Goal: Task Accomplishment & Management: Complete application form

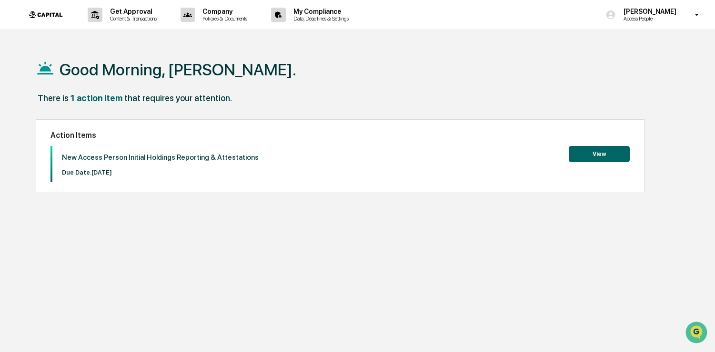
click at [597, 152] on button "View" at bounding box center [599, 154] width 61 height 16
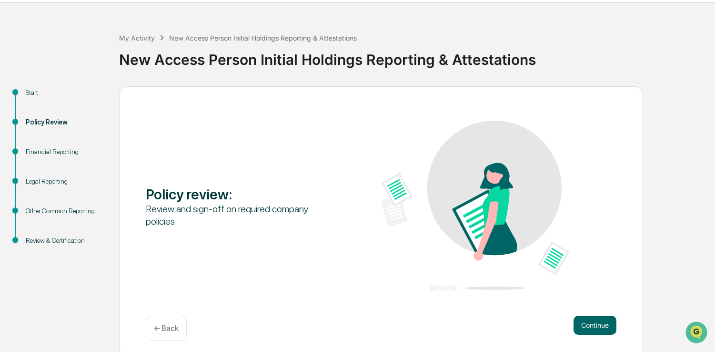
scroll to position [32, 0]
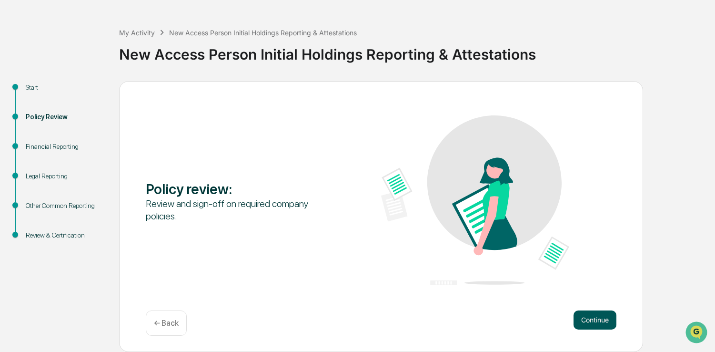
click at [592, 320] on button "Continue" at bounding box center [595, 319] width 43 height 19
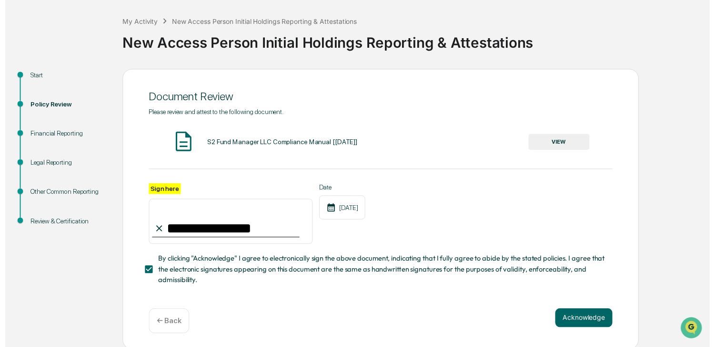
scroll to position [45, 0]
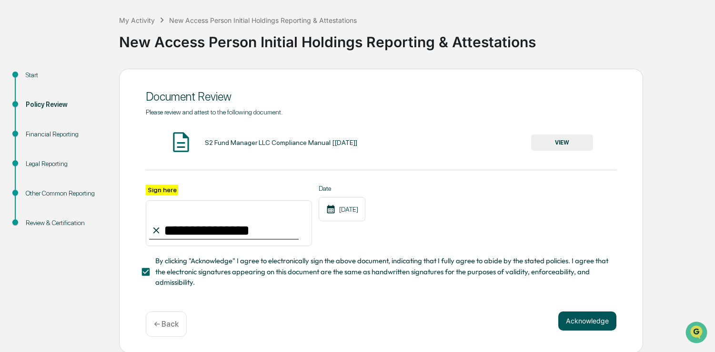
click at [593, 319] on button "Acknowledge" at bounding box center [588, 320] width 58 height 19
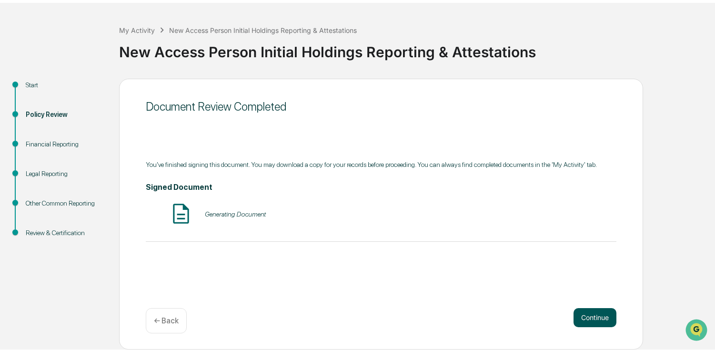
scroll to position [32, 0]
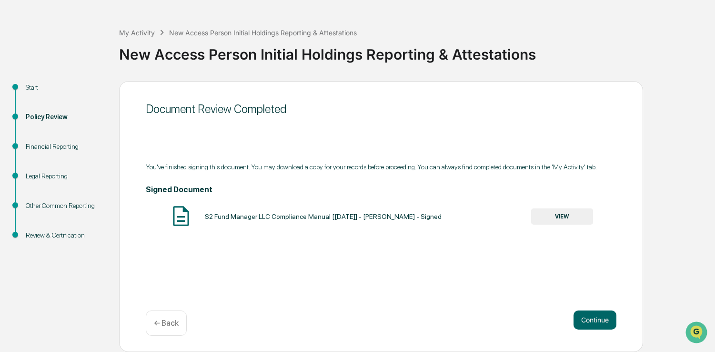
click at [563, 221] on button "VIEW" at bounding box center [562, 216] width 62 height 16
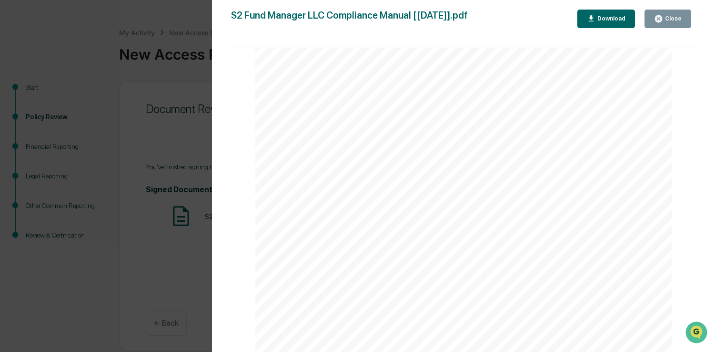
scroll to position [185, 0]
click at [601, 20] on div "Download" at bounding box center [611, 18] width 30 height 7
click at [663, 21] on icon "button" at bounding box center [658, 18] width 9 height 9
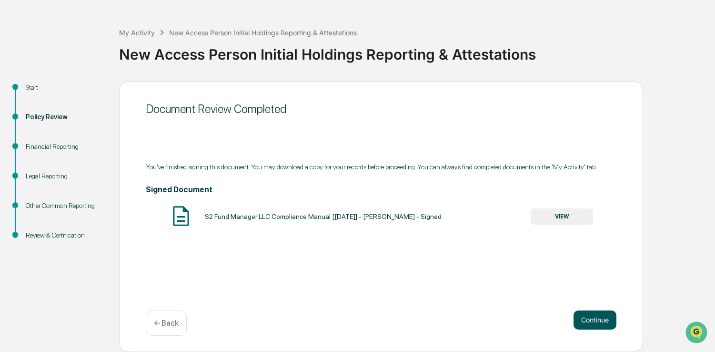
click at [606, 318] on button "Continue" at bounding box center [595, 319] width 43 height 19
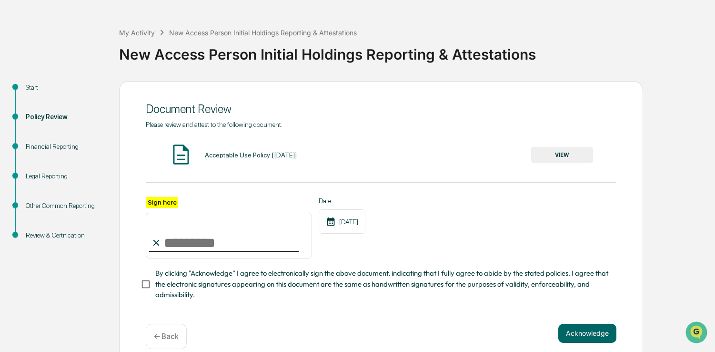
click at [558, 158] on button "VIEW" at bounding box center [562, 155] width 62 height 16
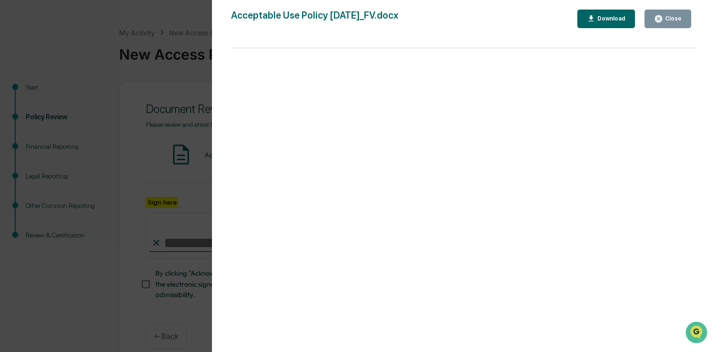
click at [599, 16] on div "Download" at bounding box center [611, 18] width 30 height 7
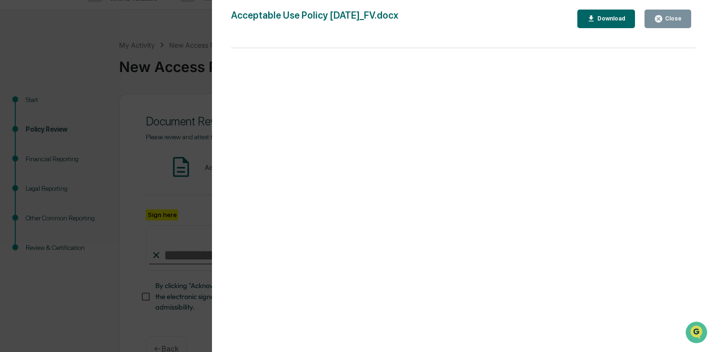
scroll to position [0, 0]
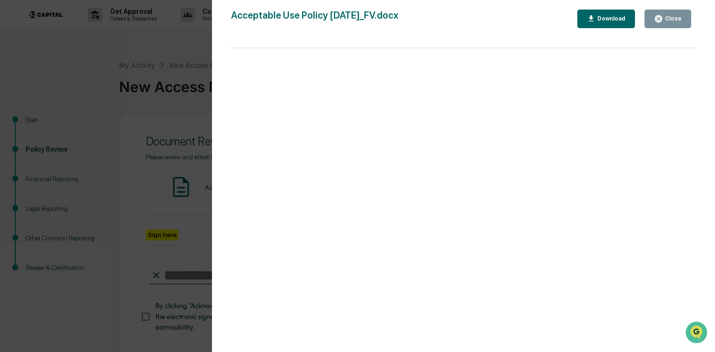
click at [677, 14] on div "Close" at bounding box center [668, 18] width 28 height 9
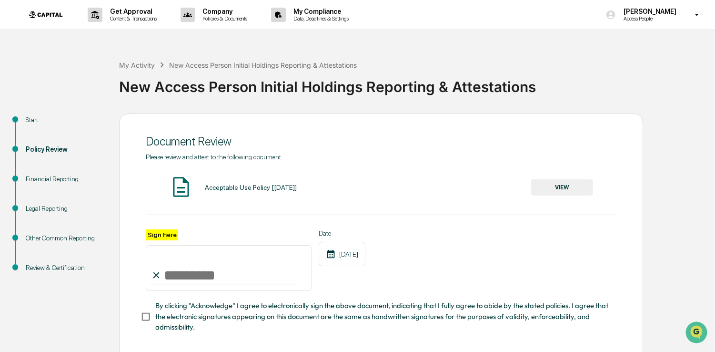
click at [175, 277] on input "Sign here" at bounding box center [229, 268] width 166 height 46
type input "**********"
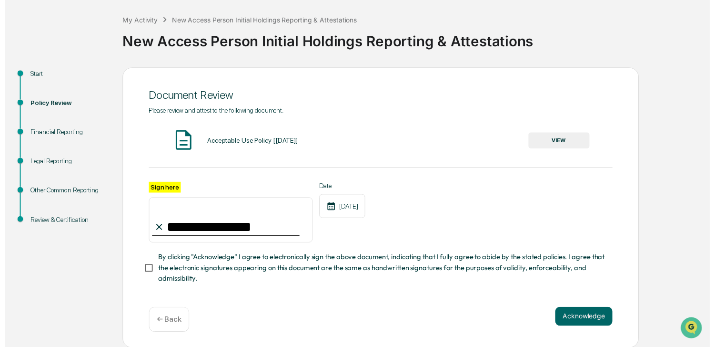
scroll to position [43, 0]
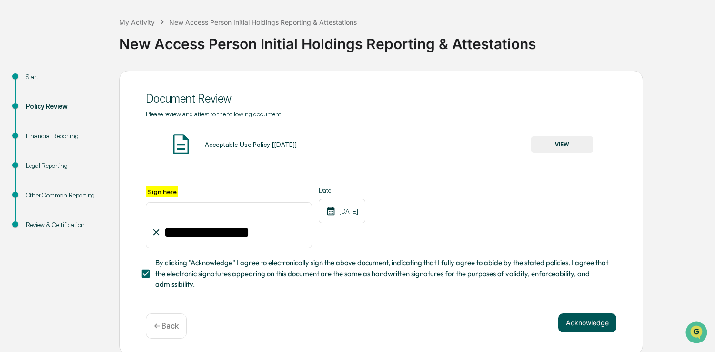
click at [590, 327] on button "Acknowledge" at bounding box center [588, 322] width 58 height 19
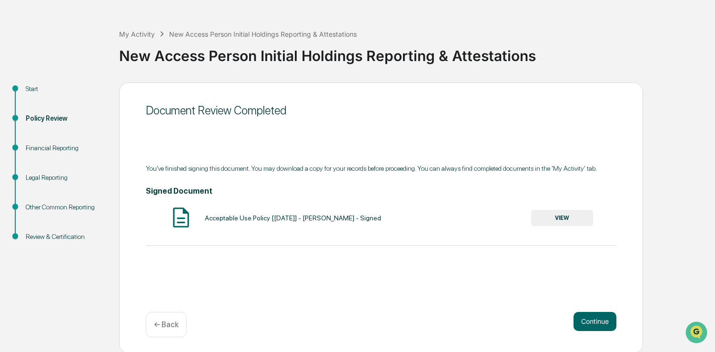
scroll to position [32, 0]
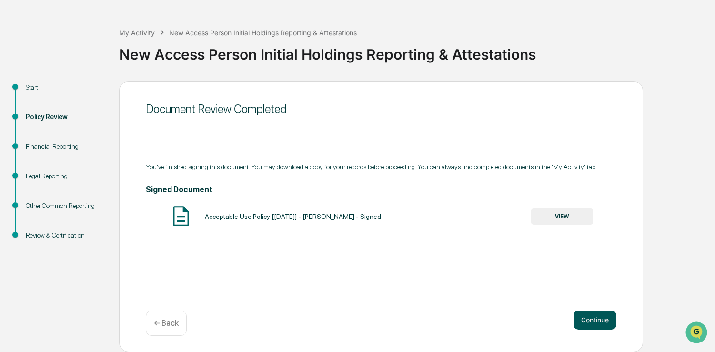
click at [602, 320] on button "Continue" at bounding box center [595, 319] width 43 height 19
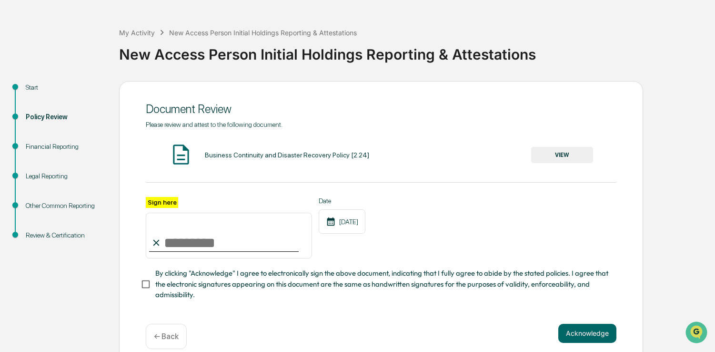
click at [573, 157] on button "VIEW" at bounding box center [562, 155] width 62 height 16
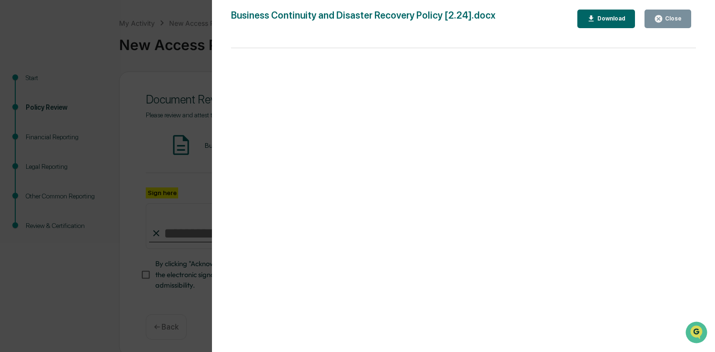
scroll to position [45, 0]
click at [592, 23] on icon "button" at bounding box center [591, 18] width 9 height 9
click at [597, 5] on div "Version History [DATE] 04:44 PM [PERSON_NAME] [DATE] 02:56 PM [PERSON_NAME] Bus…" at bounding box center [463, 185] width 503 height 371
click at [16, 2] on div "Version History [DATE] 04:44 PM [PERSON_NAME] [DATE] 02:56 PM [PERSON_NAME] Bus…" at bounding box center [357, 176] width 715 height 352
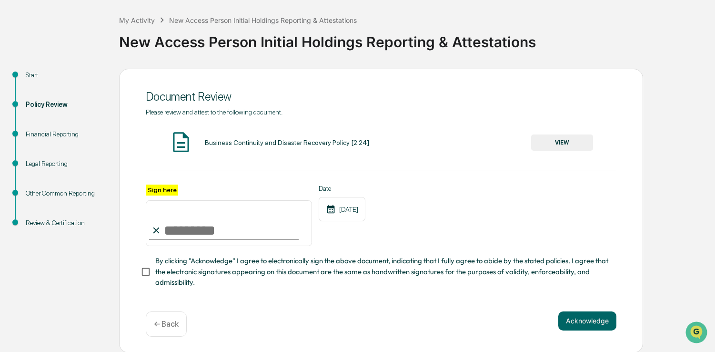
click at [159, 226] on icon at bounding box center [156, 230] width 10 height 10
click at [156, 226] on icon at bounding box center [156, 230] width 10 height 10
click at [160, 225] on icon at bounding box center [156, 230] width 10 height 10
click at [153, 229] on icon at bounding box center [156, 230] width 10 height 10
click at [163, 187] on label "Sign here" at bounding box center [162, 189] width 32 height 11
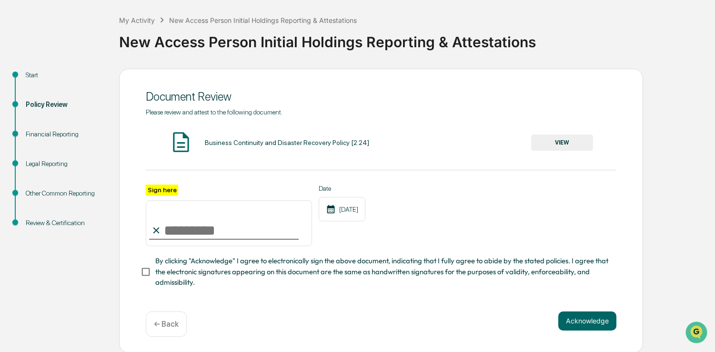
click at [163, 200] on input "Sign here" at bounding box center [229, 223] width 166 height 46
click at [180, 226] on input "Sign here" at bounding box center [229, 223] width 166 height 46
click at [155, 230] on icon at bounding box center [156, 230] width 6 height 6
click at [188, 230] on input "Sign here" at bounding box center [229, 223] width 166 height 46
click at [191, 229] on input "Sign here" at bounding box center [229, 223] width 166 height 46
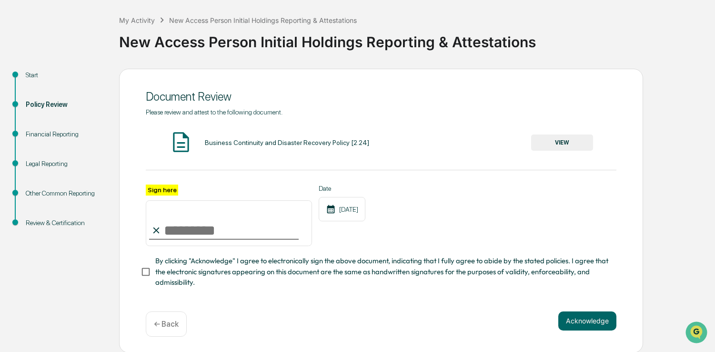
click at [193, 230] on input "Sign here" at bounding box center [229, 223] width 166 height 46
type input "**********"
click at [590, 319] on button "Acknowledge" at bounding box center [588, 320] width 58 height 19
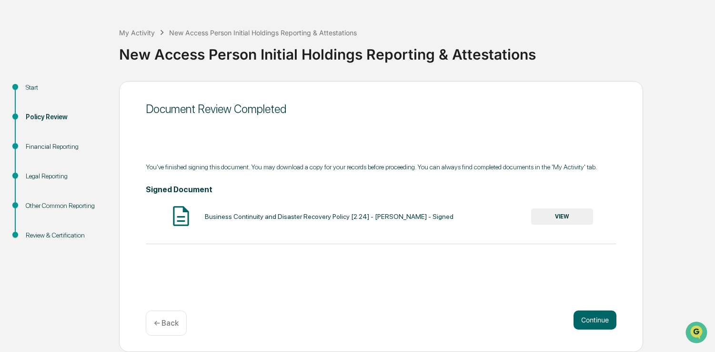
scroll to position [31, 0]
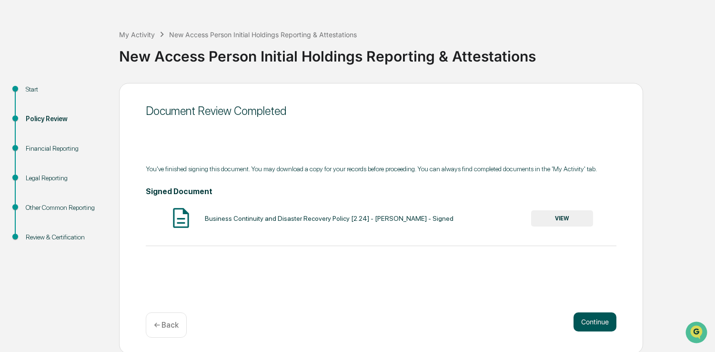
click at [591, 322] on button "Continue" at bounding box center [595, 321] width 43 height 19
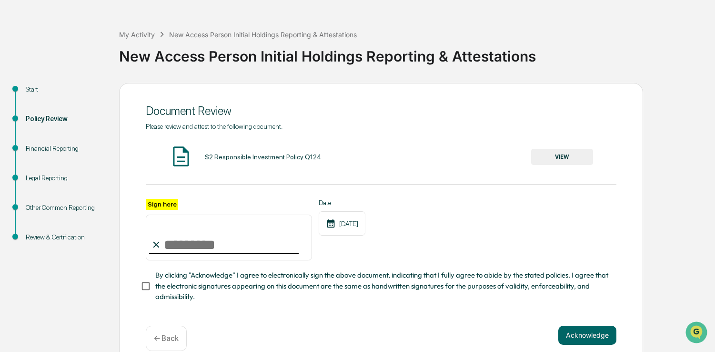
click at [559, 159] on button "VIEW" at bounding box center [562, 157] width 62 height 16
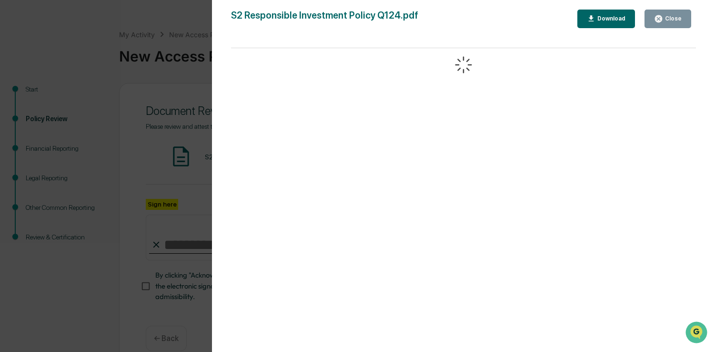
click at [605, 17] on div "Download" at bounding box center [611, 18] width 30 height 7
click at [406, 125] on div "Responsible Investment Policy Overview Since its inception in [DATE], S2 Capita…" at bounding box center [464, 340] width 418 height 540
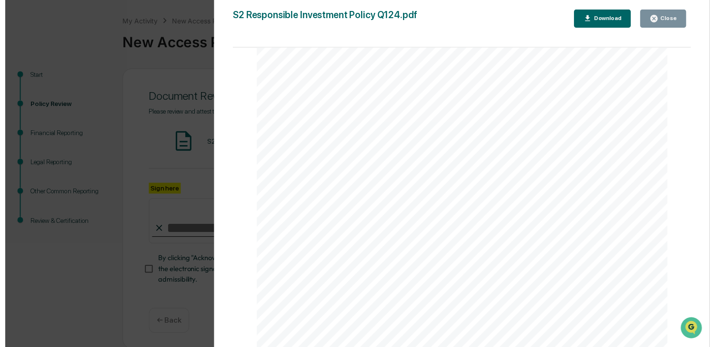
scroll to position [45, 0]
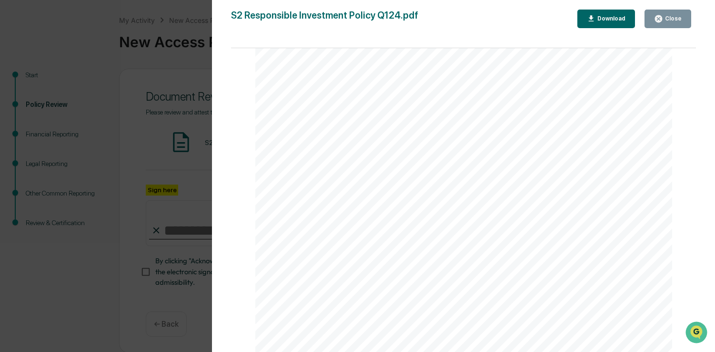
click at [674, 19] on div "Close" at bounding box center [672, 18] width 19 height 7
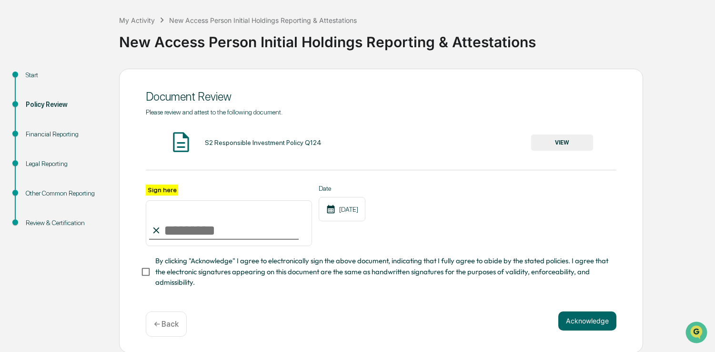
click at [167, 227] on input "Sign here" at bounding box center [229, 223] width 166 height 46
click at [355, 207] on div "[DATE]" at bounding box center [342, 209] width 47 height 24
click at [210, 238] on div at bounding box center [224, 238] width 150 height 1
click at [212, 227] on input "Sign here" at bounding box center [229, 223] width 166 height 46
type input "**********"
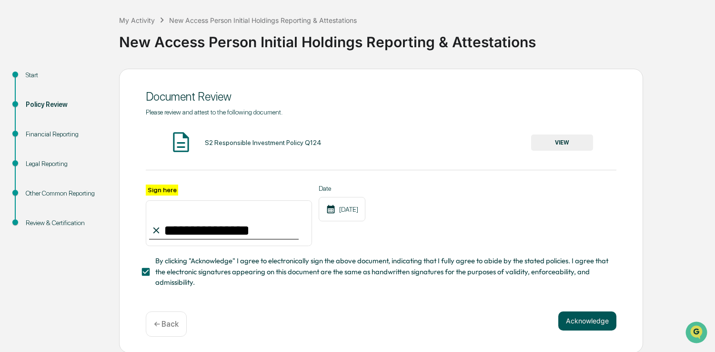
click at [590, 317] on button "Acknowledge" at bounding box center [588, 320] width 58 height 19
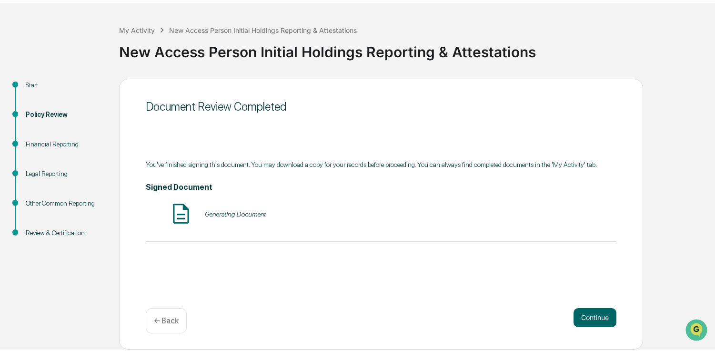
scroll to position [32, 0]
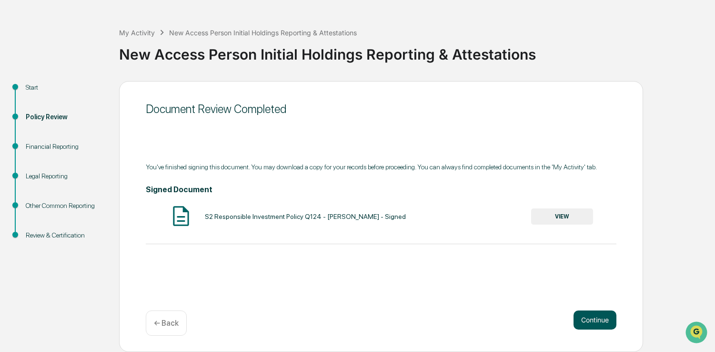
click at [598, 322] on button "Continue" at bounding box center [595, 319] width 43 height 19
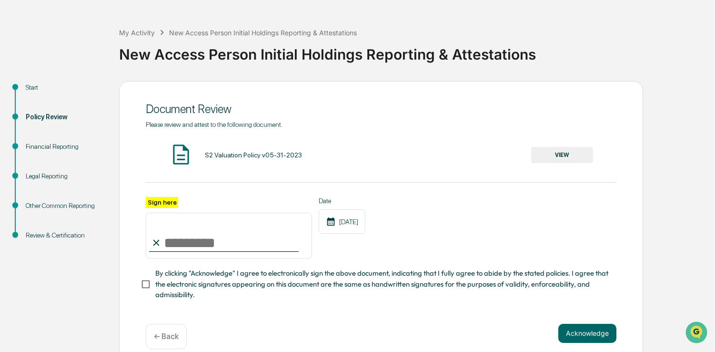
click at [256, 158] on div "S2 Valuation Policy v05-31-2023" at bounding box center [253, 155] width 97 height 8
click at [570, 154] on button "VIEW" at bounding box center [562, 155] width 62 height 16
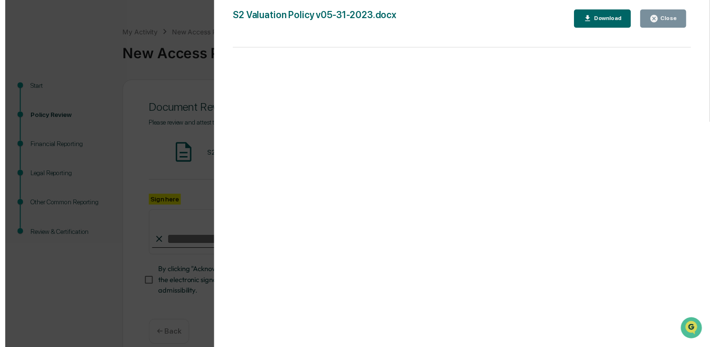
scroll to position [34, 0]
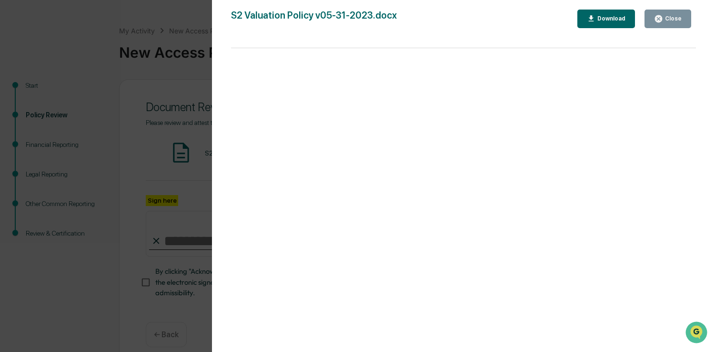
click at [677, 15] on div "Close" at bounding box center [672, 18] width 19 height 7
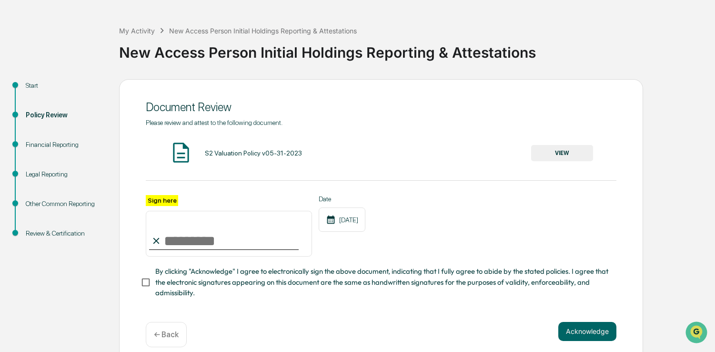
click at [236, 234] on input "Sign here" at bounding box center [229, 234] width 166 height 46
click at [336, 219] on icon at bounding box center [331, 219] width 10 height 10
drag, startPoint x: 220, startPoint y: 239, endPoint x: 235, endPoint y: 255, distance: 20.9
click at [220, 239] on input "Sign here" at bounding box center [229, 234] width 166 height 46
type input "**********"
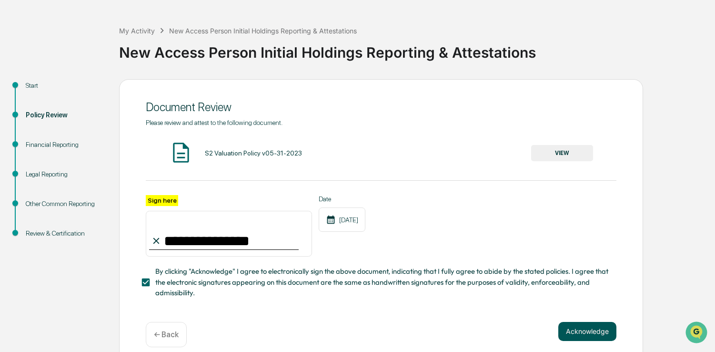
click at [582, 328] on button "Acknowledge" at bounding box center [588, 331] width 58 height 19
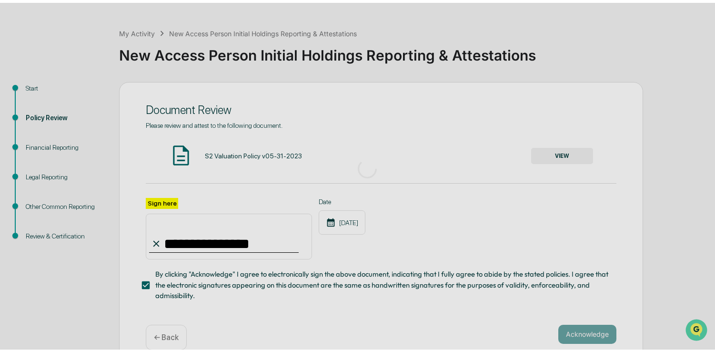
scroll to position [32, 0]
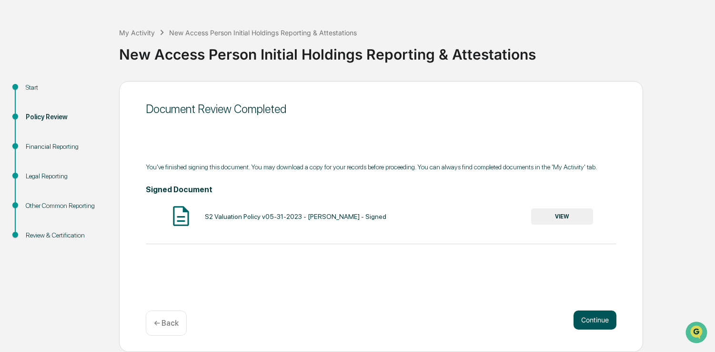
click at [593, 316] on button "Continue" at bounding box center [595, 319] width 43 height 19
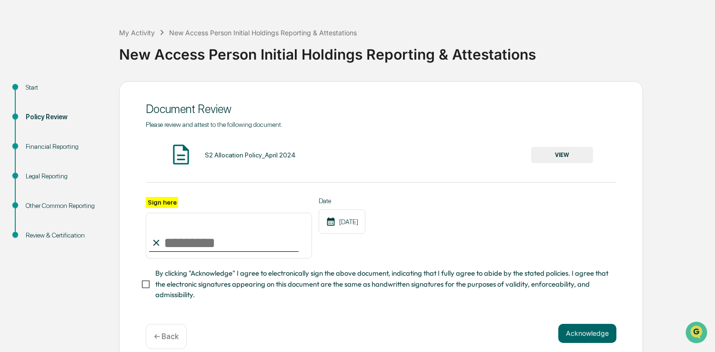
click at [569, 156] on button "VIEW" at bounding box center [562, 155] width 62 height 16
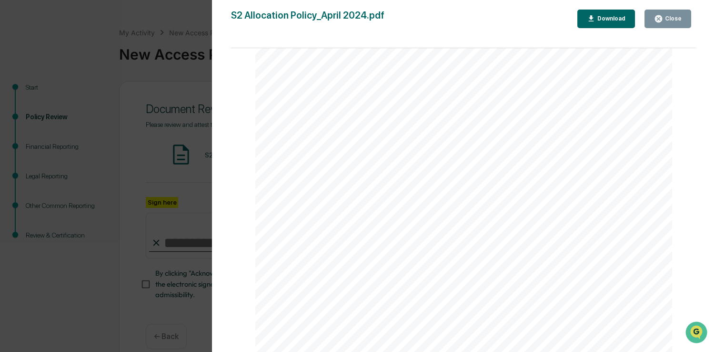
scroll to position [760, 0]
click at [670, 17] on div "Close" at bounding box center [672, 18] width 19 height 7
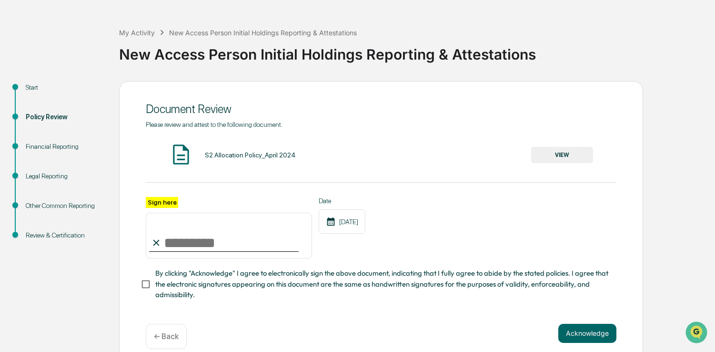
click at [184, 245] on input "Sign here" at bounding box center [229, 236] width 166 height 46
type input "**********"
click at [580, 330] on button "Acknowledge" at bounding box center [588, 333] width 58 height 19
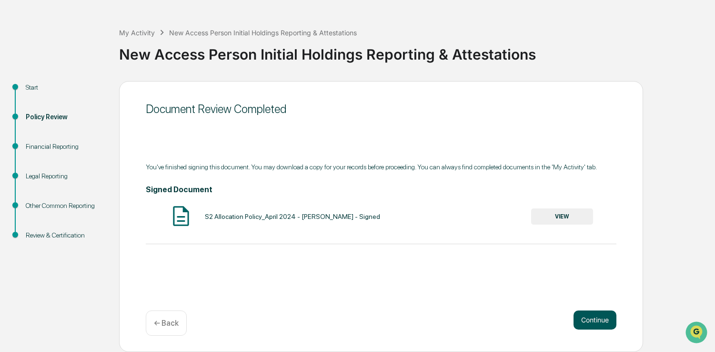
scroll to position [31, 0]
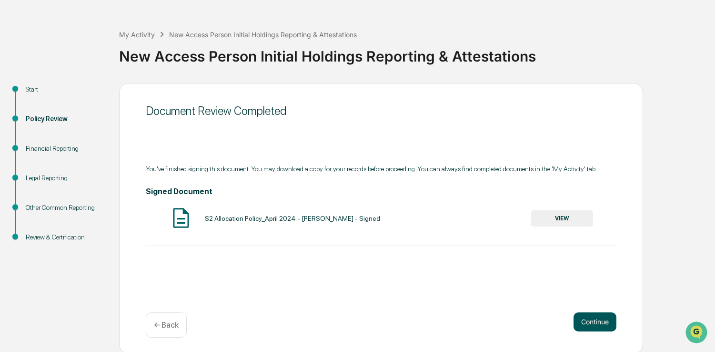
click at [596, 323] on button "Continue" at bounding box center [595, 321] width 43 height 19
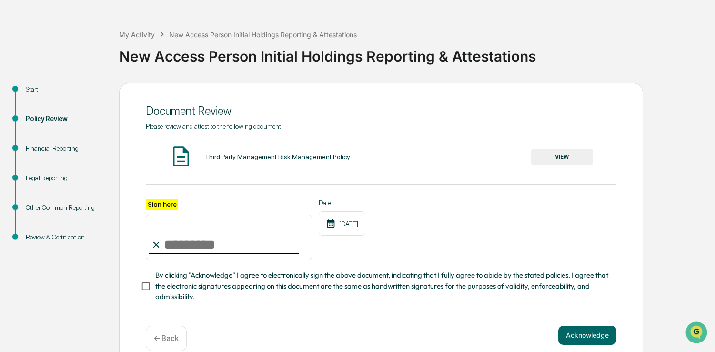
click at [554, 155] on button "VIEW" at bounding box center [562, 157] width 62 height 16
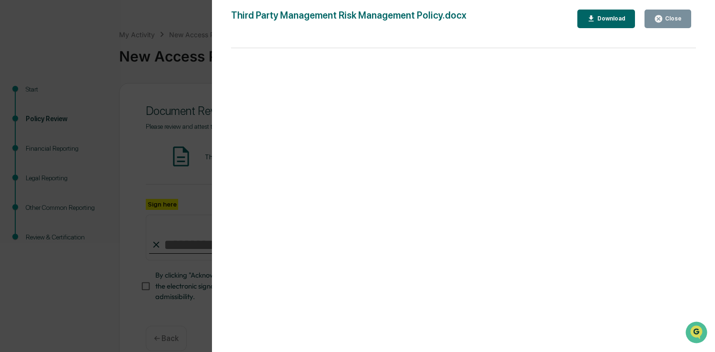
click at [668, 17] on div "Close" at bounding box center [672, 18] width 19 height 7
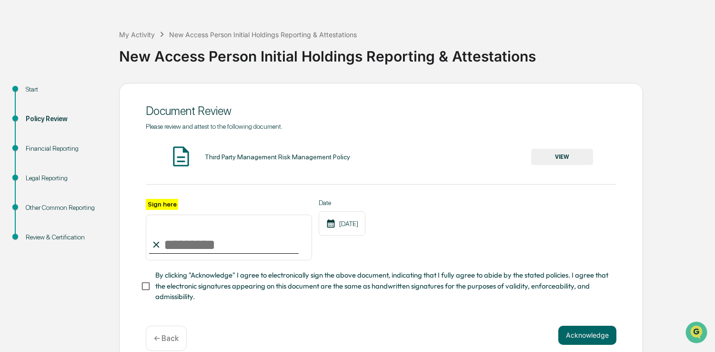
click at [203, 251] on input "Sign here" at bounding box center [229, 237] width 166 height 46
type input "**********"
click at [580, 332] on button "Acknowledge" at bounding box center [588, 335] width 58 height 19
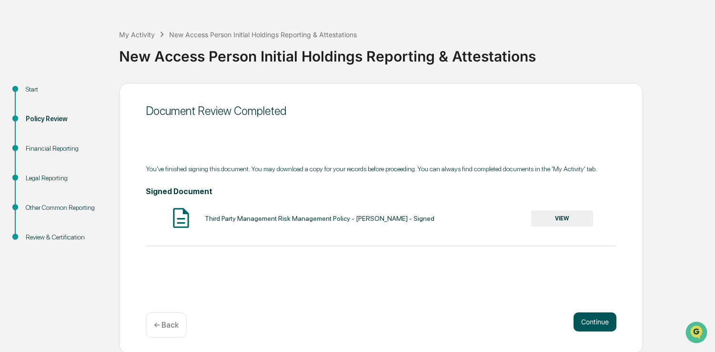
click at [599, 326] on button "Continue" at bounding box center [595, 321] width 43 height 19
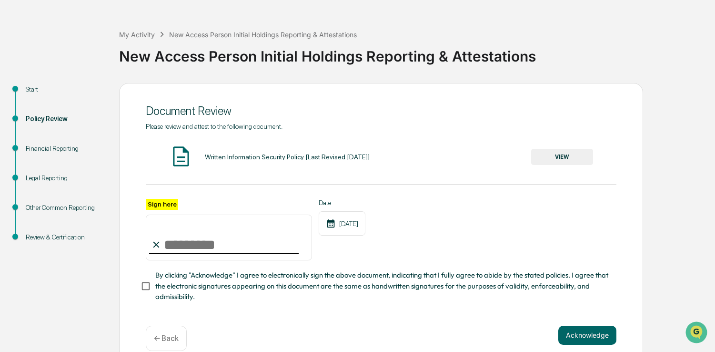
click at [192, 243] on input "Sign here" at bounding box center [229, 237] width 166 height 46
type input "**********"
click at [586, 335] on button "Acknowledge" at bounding box center [588, 335] width 58 height 19
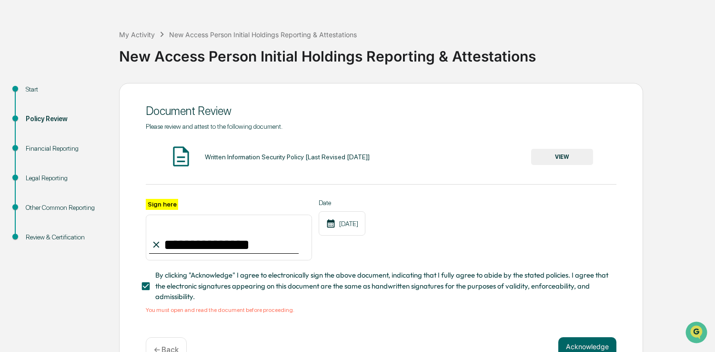
click at [569, 154] on button "VIEW" at bounding box center [562, 157] width 62 height 16
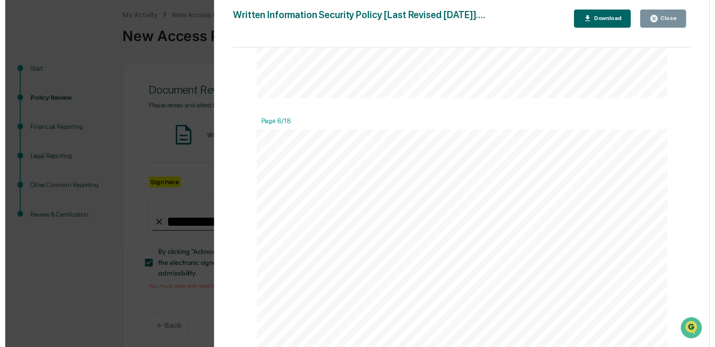
scroll to position [2798, 0]
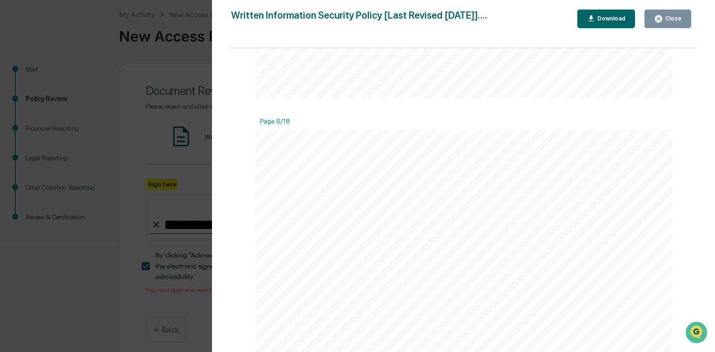
click at [683, 11] on button "Close" at bounding box center [668, 19] width 47 height 19
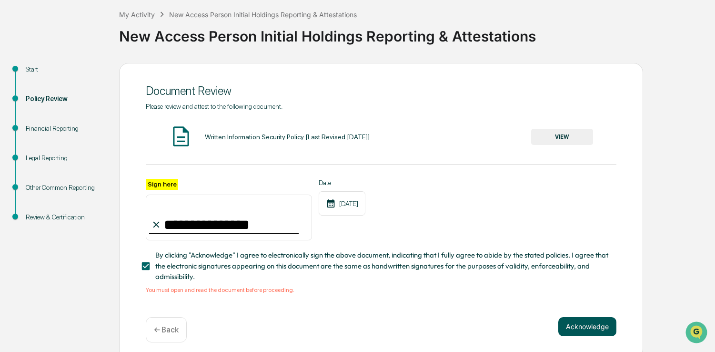
click at [605, 322] on button "Acknowledge" at bounding box center [588, 326] width 58 height 19
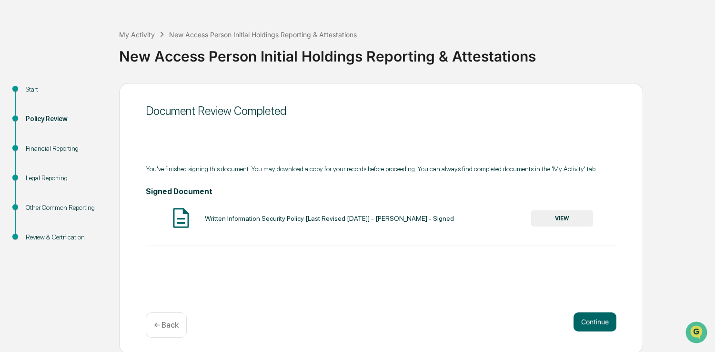
scroll to position [32, 0]
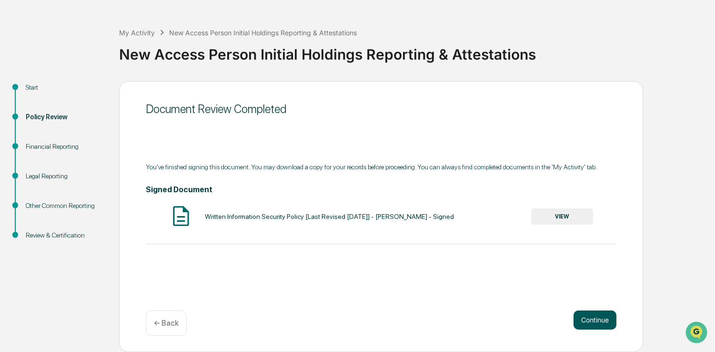
click at [597, 325] on button "Continue" at bounding box center [595, 319] width 43 height 19
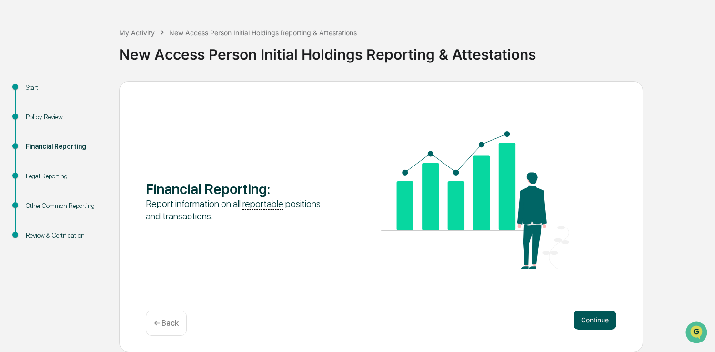
click at [601, 322] on button "Continue" at bounding box center [595, 319] width 43 height 19
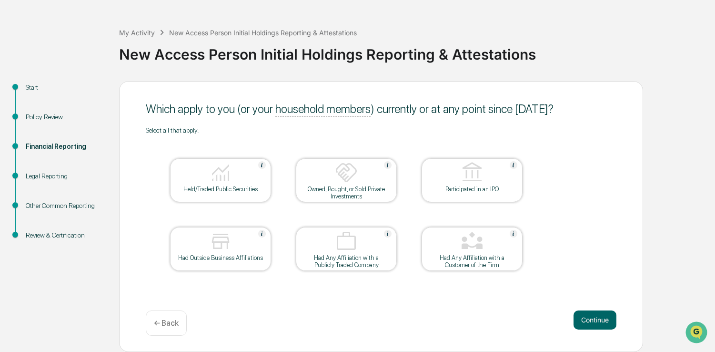
scroll to position [31, 0]
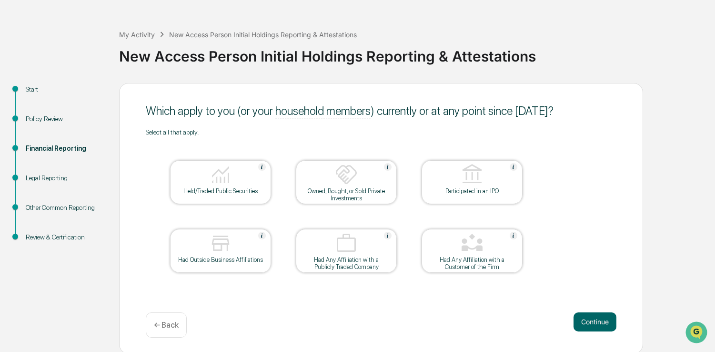
click at [232, 182] on div at bounding box center [220, 175] width 95 height 24
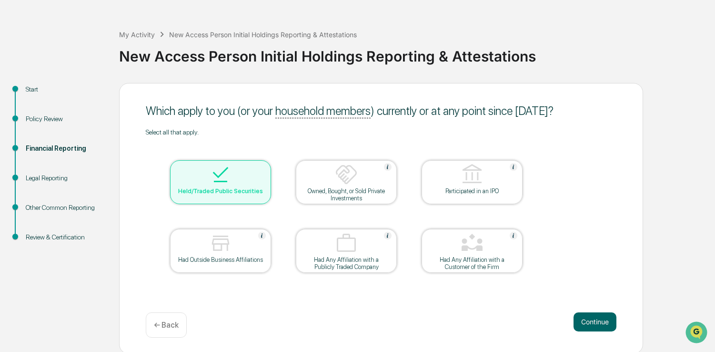
scroll to position [29, 0]
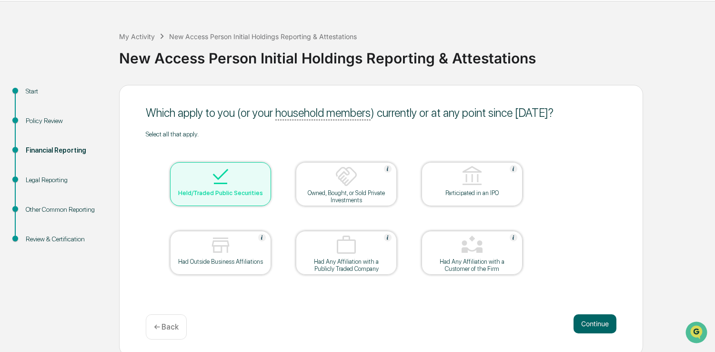
click at [366, 194] on div "Owned, Bought, or Sold Private Investments" at bounding box center [347, 196] width 86 height 14
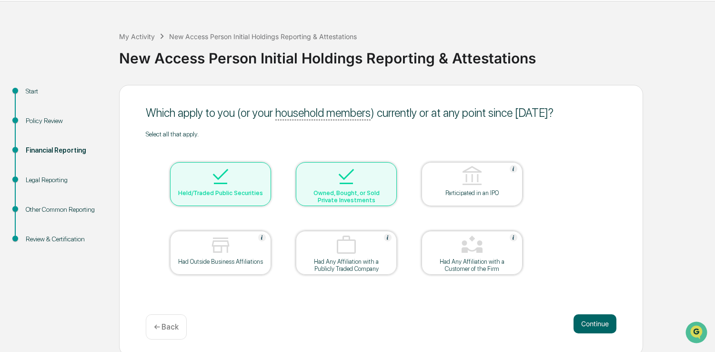
click at [241, 255] on div at bounding box center [220, 246] width 95 height 24
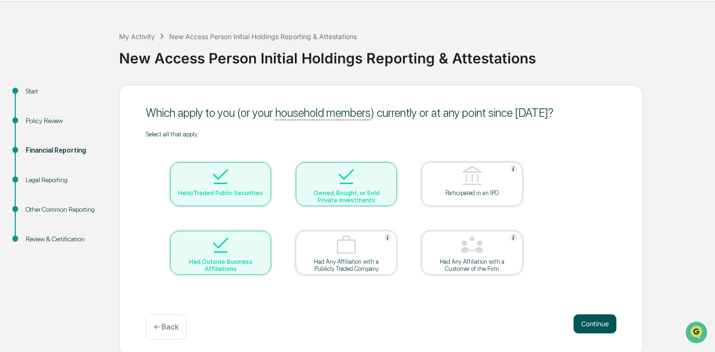
click at [589, 323] on button "Continue" at bounding box center [595, 323] width 43 height 19
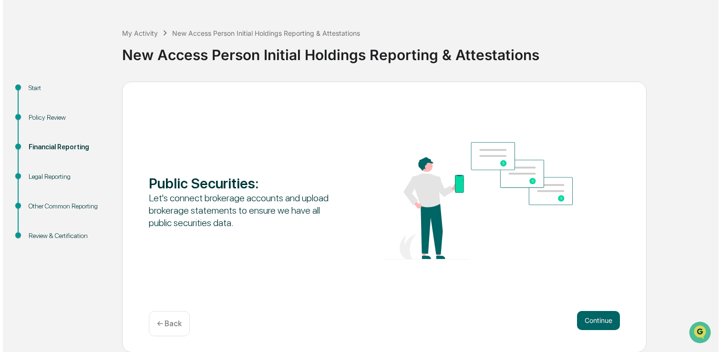
scroll to position [32, 0]
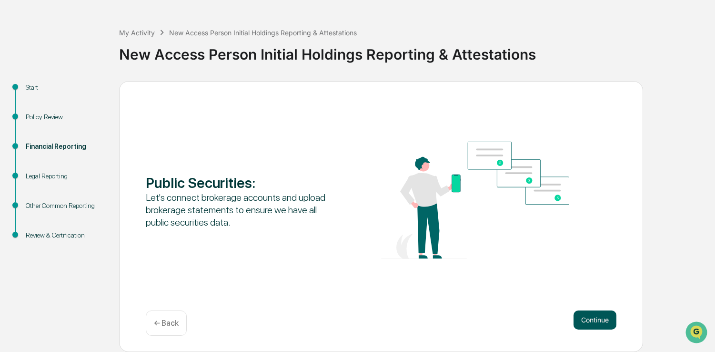
click at [592, 318] on button "Continue" at bounding box center [595, 319] width 43 height 19
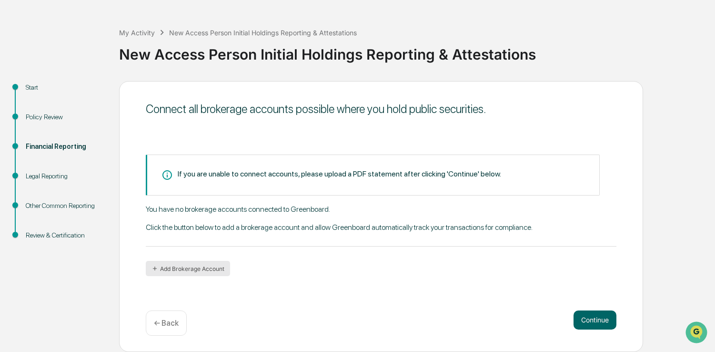
click at [187, 268] on button "Add Brokerage Account" at bounding box center [188, 268] width 84 height 15
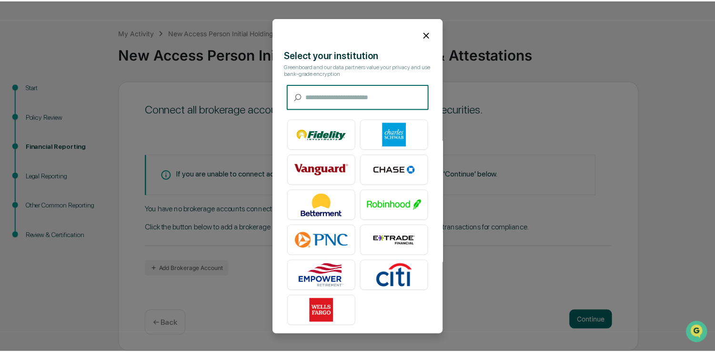
scroll to position [4, 0]
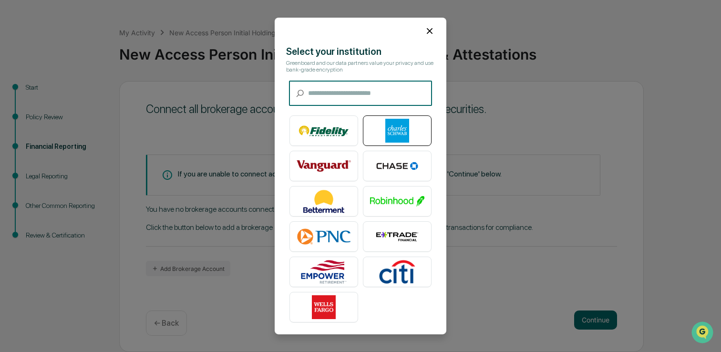
click at [384, 133] on img at bounding box center [397, 131] width 54 height 24
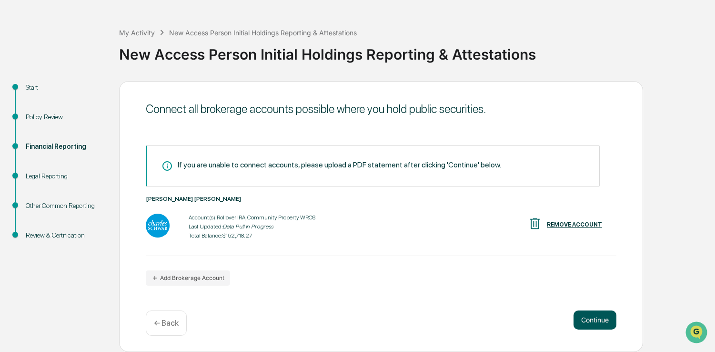
click at [593, 320] on button "Continue" at bounding box center [595, 319] width 43 height 19
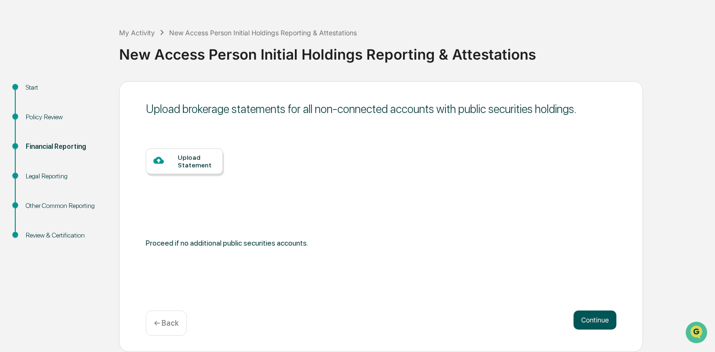
click at [595, 319] on button "Continue" at bounding box center [595, 319] width 43 height 19
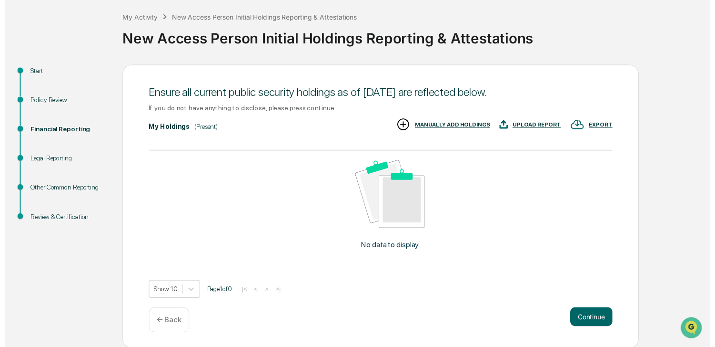
scroll to position [46, 0]
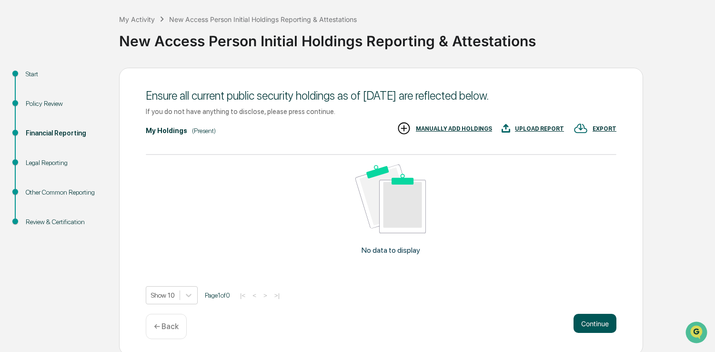
click at [585, 324] on button "Continue" at bounding box center [595, 323] width 43 height 19
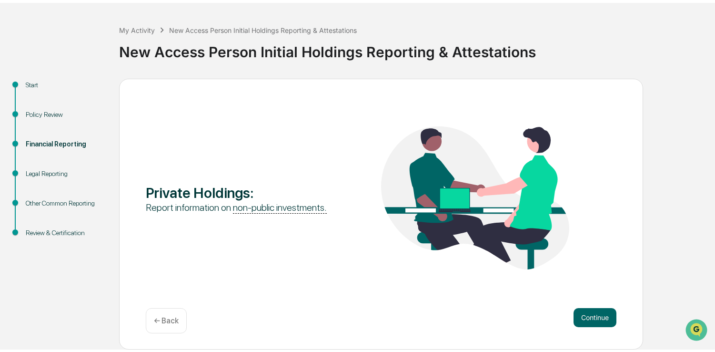
scroll to position [32, 0]
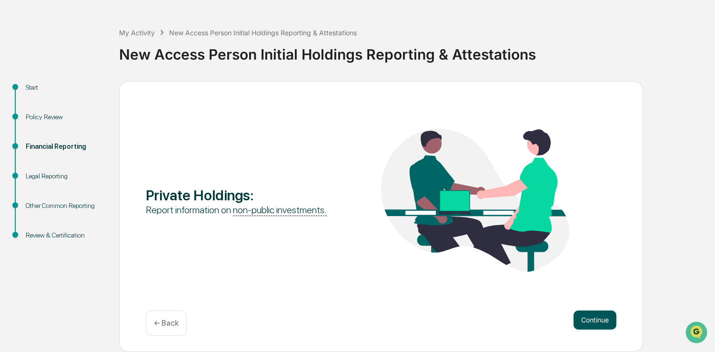
click at [587, 321] on button "Continue" at bounding box center [595, 319] width 43 height 19
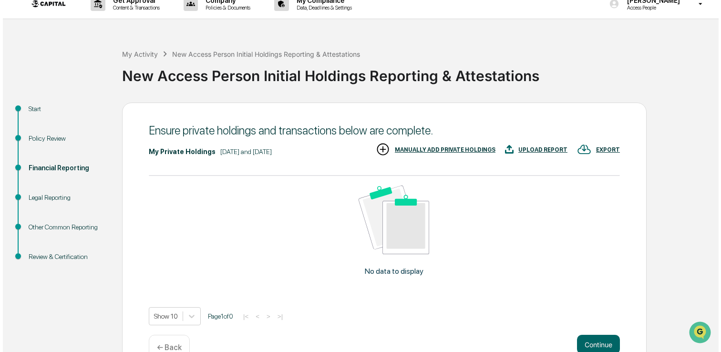
scroll to position [0, 0]
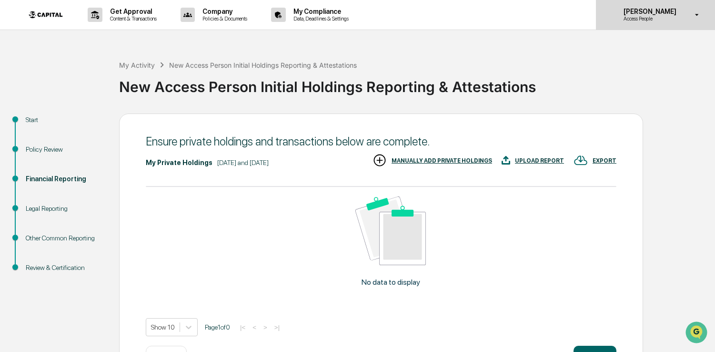
click at [696, 17] on icon at bounding box center [697, 14] width 17 height 9
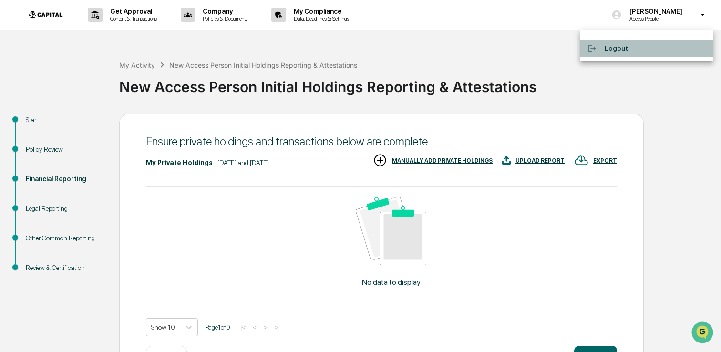
click at [616, 46] on li "Logout" at bounding box center [646, 49] width 133 height 18
